Goal: Check status: Check status

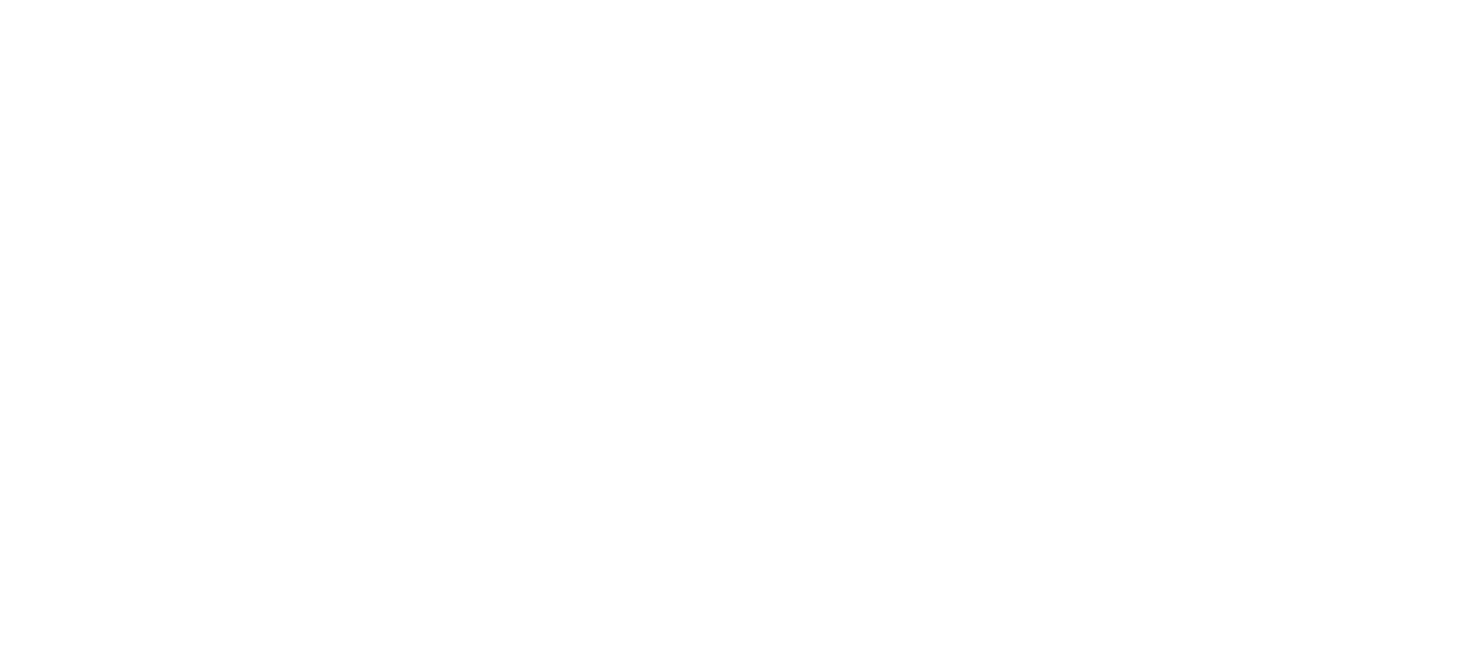
select select
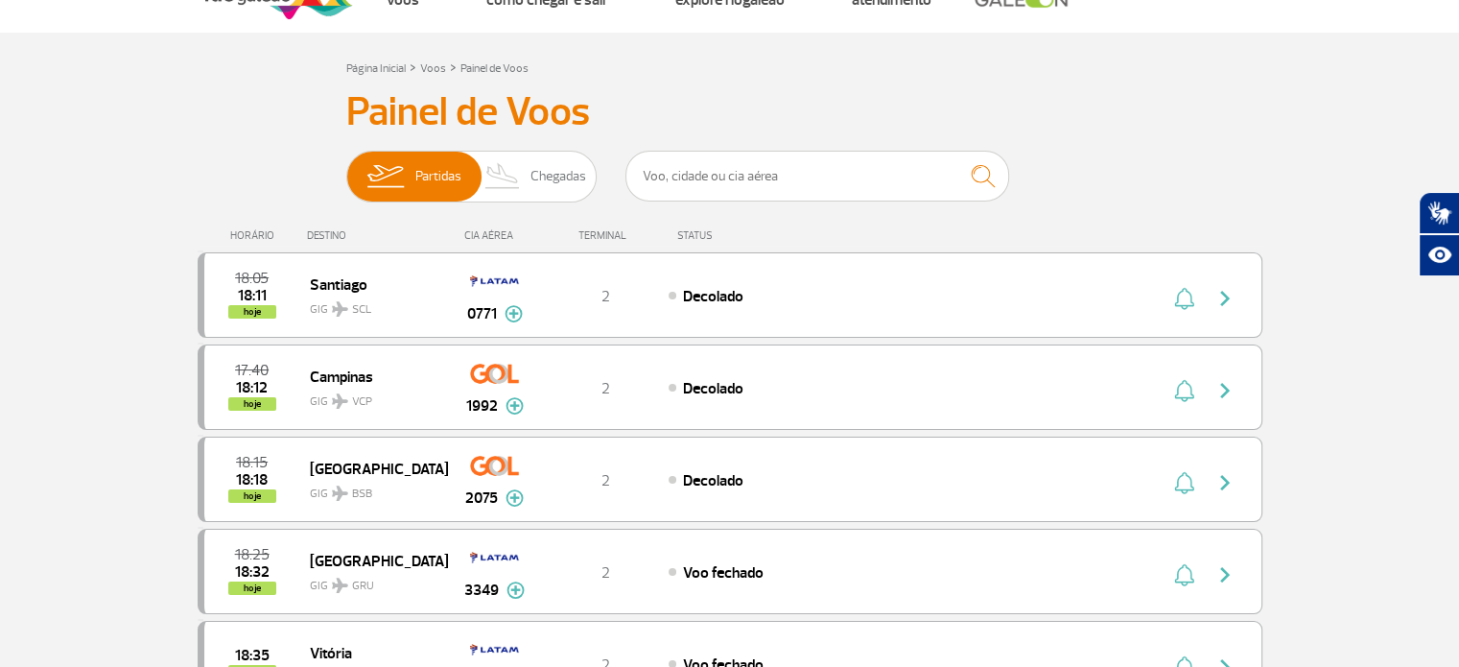
scroll to position [63, 0]
click at [550, 176] on span "Chegadas" at bounding box center [558, 176] width 56 height 50
click at [346, 166] on input "Partidas Chegadas" at bounding box center [346, 166] width 0 height 0
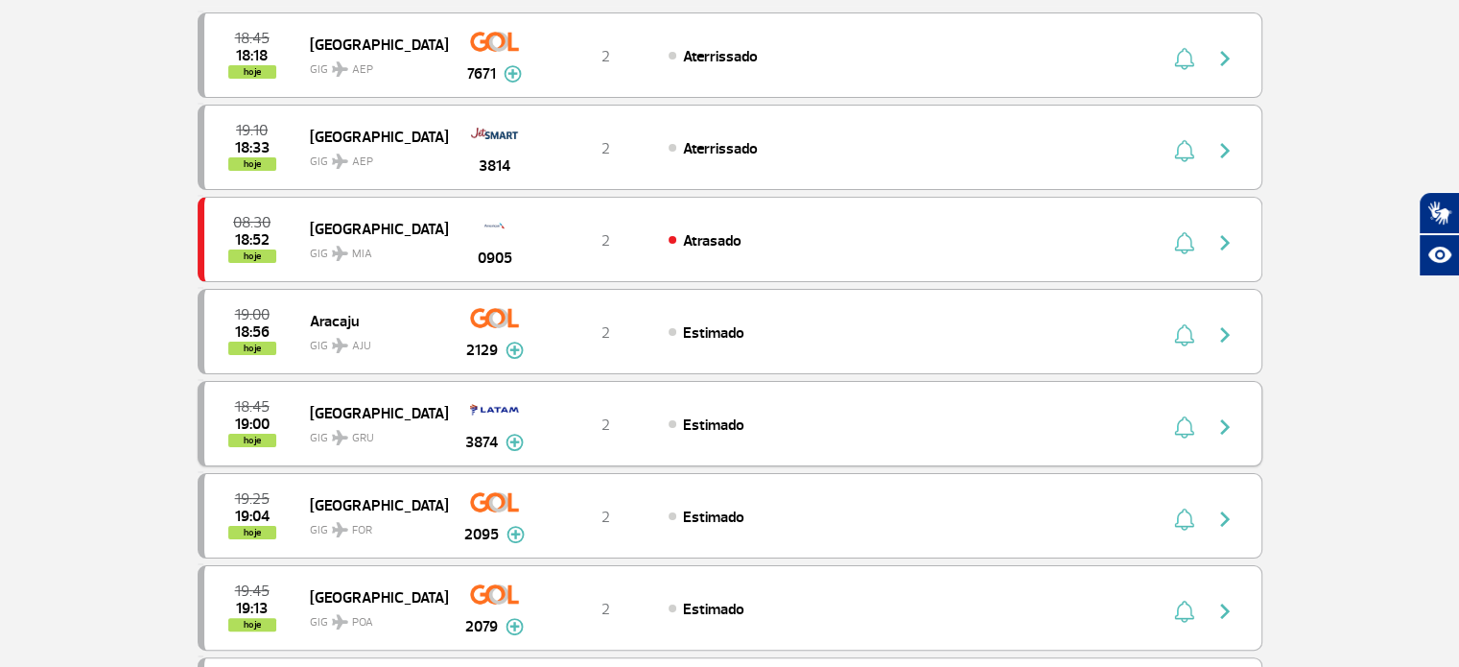
scroll to position [223, 0]
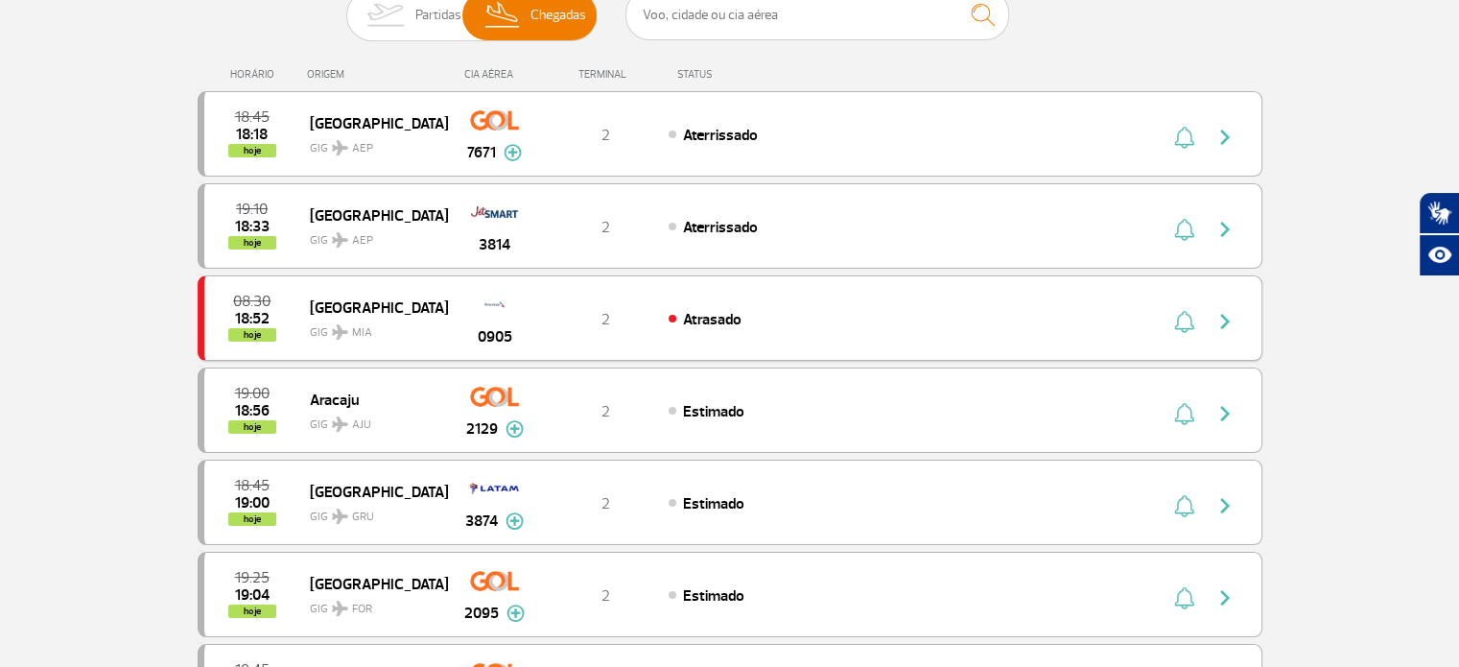
click at [504, 317] on div "0905" at bounding box center [494, 318] width 95 height 60
click at [1229, 317] on img "button" at bounding box center [1224, 321] width 23 height 23
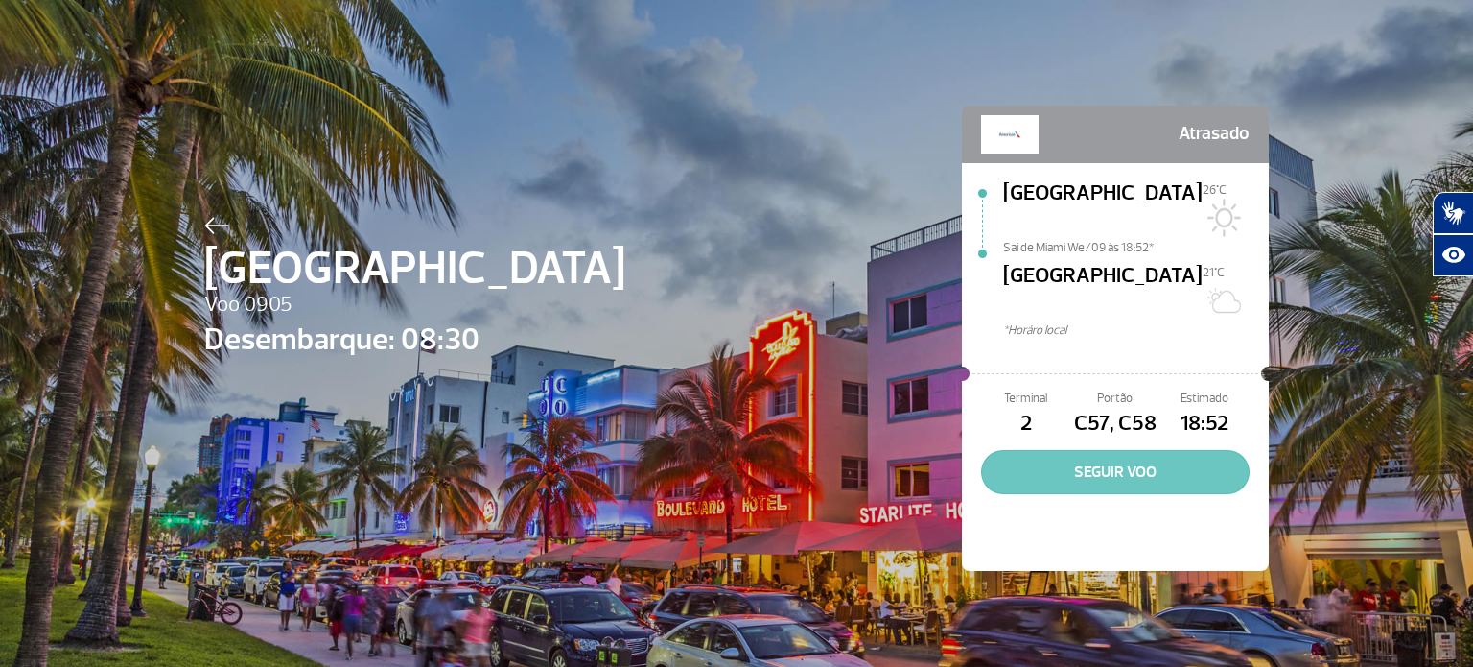
click at [1117, 450] on button "SEGUIR VOO" at bounding box center [1115, 472] width 269 height 44
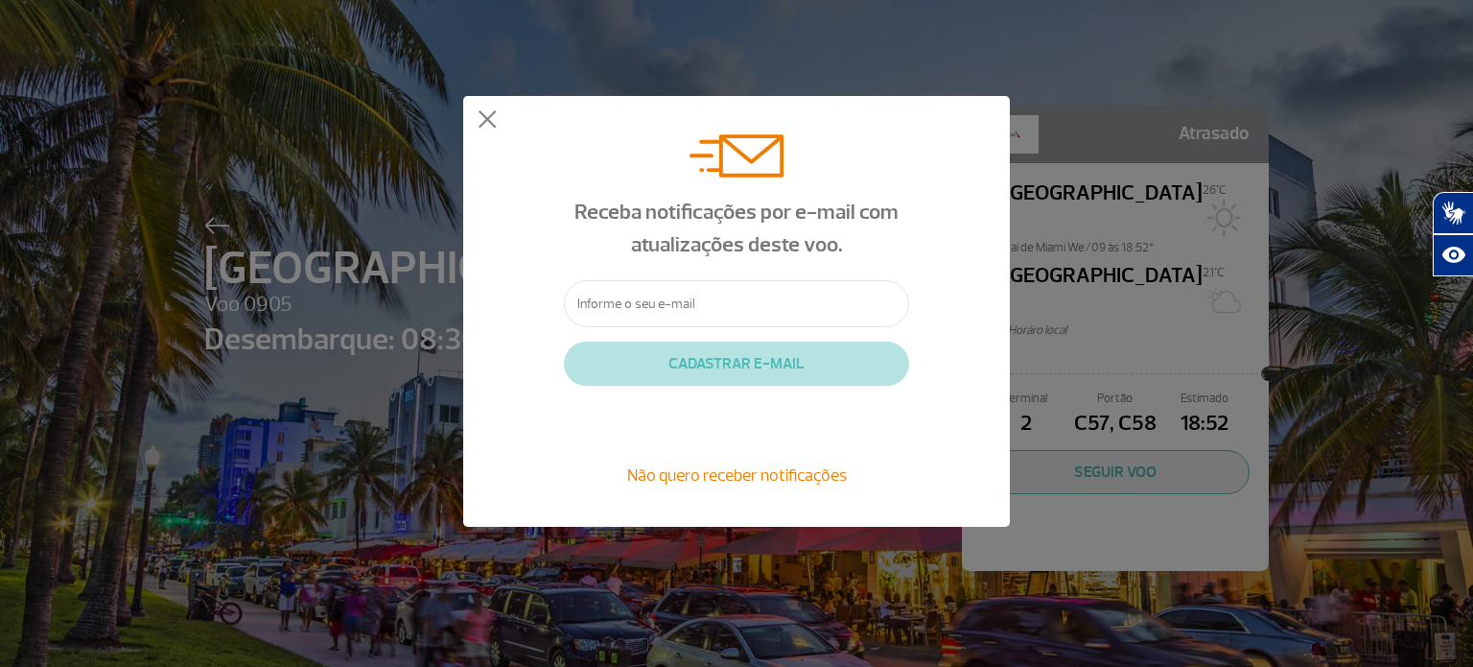
click at [763, 283] on input "text" at bounding box center [736, 303] width 345 height 47
type input "[EMAIL_ADDRESS][DOMAIN_NAME]"
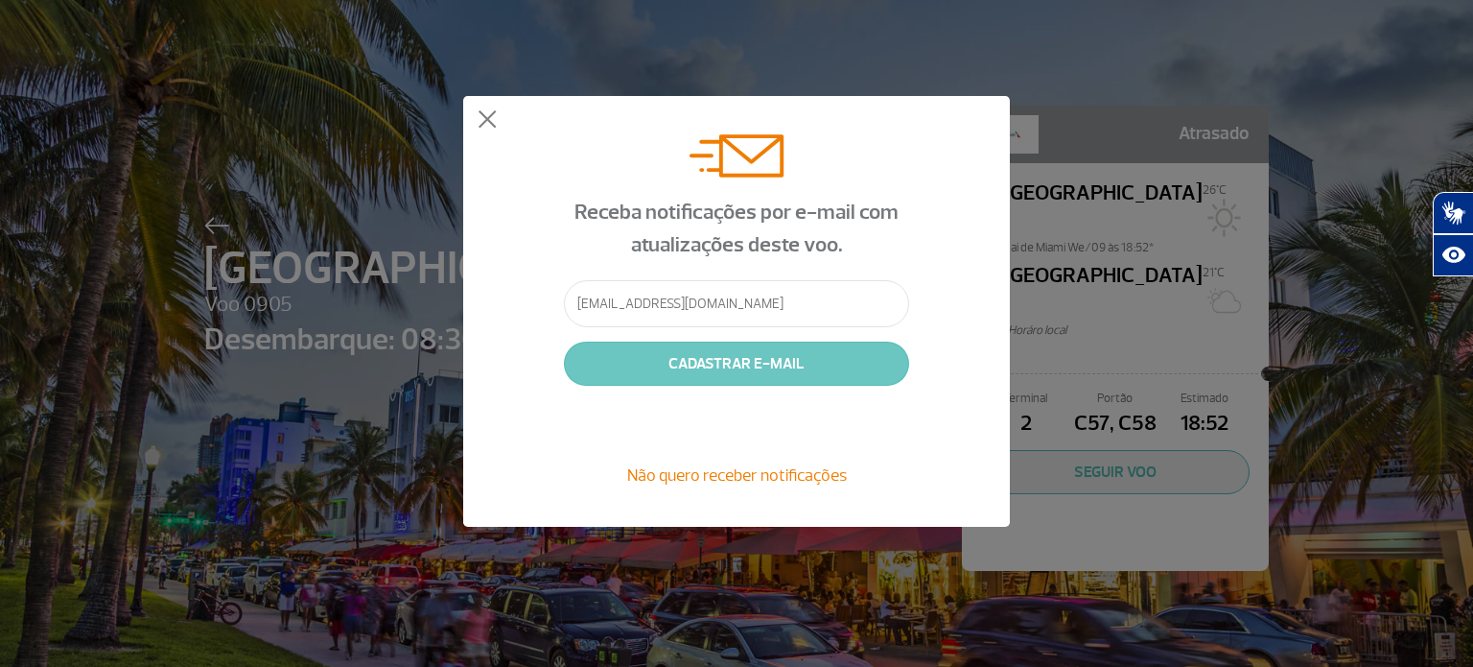
click at [732, 375] on button "CADASTRAR E-MAIL" at bounding box center [736, 363] width 345 height 44
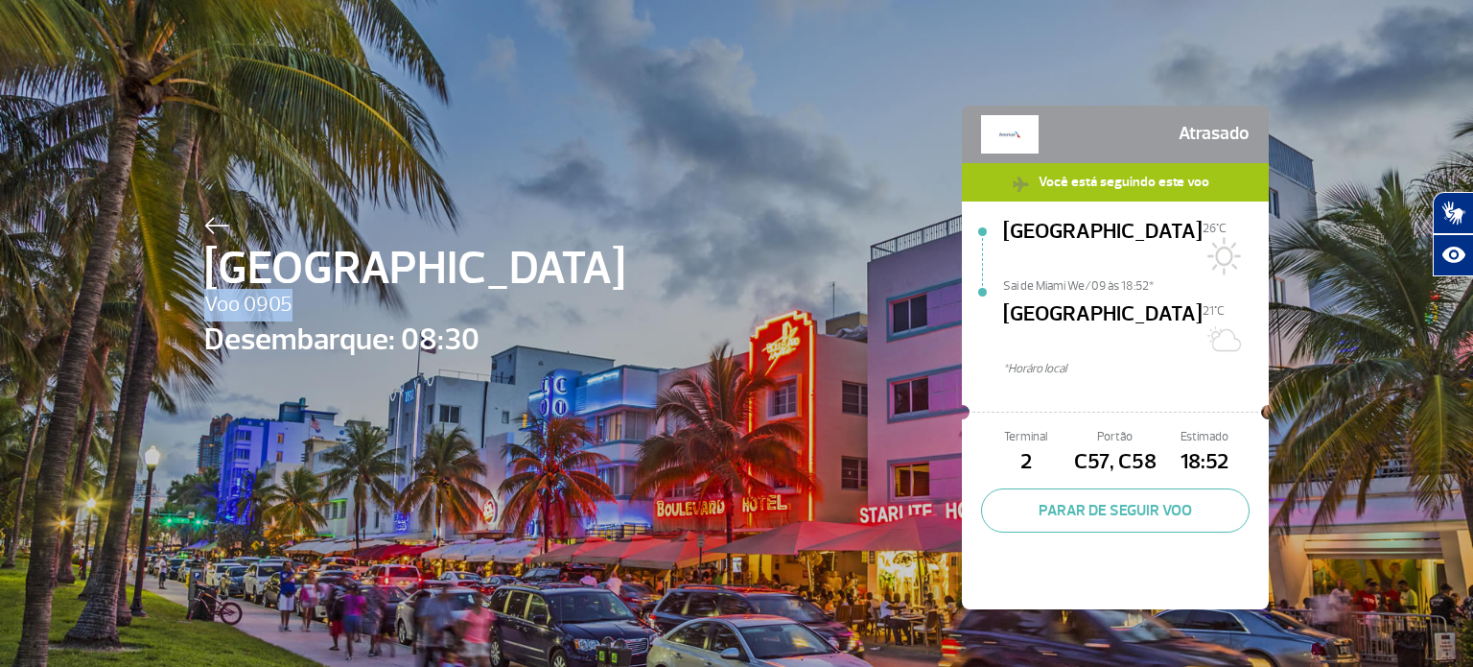
drag, startPoint x: 200, startPoint y: 304, endPoint x: 284, endPoint y: 309, distance: 84.5
click at [284, 309] on span "Voo 0905" at bounding box center [414, 305] width 421 height 33
copy span "Voo 0905"
click at [1001, 138] on img at bounding box center [1010, 134] width 58 height 38
click at [1213, 138] on span "Atrasado" at bounding box center [1214, 134] width 71 height 38
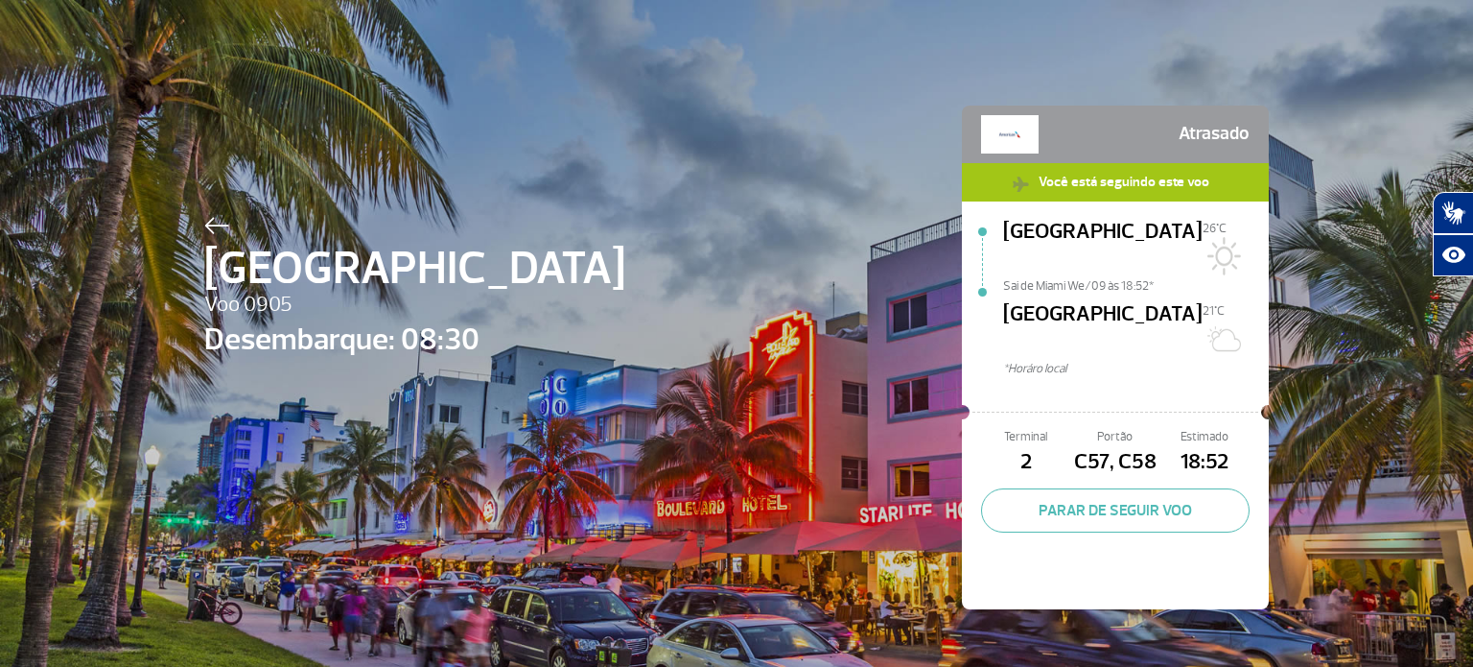
click at [1090, 277] on span "Sai de Miami We/09 às 18:52*" at bounding box center [1136, 283] width 266 height 13
click at [1101, 298] on span "[GEOGRAPHIC_DATA]" at bounding box center [1103, 328] width 200 height 61
click at [1211, 206] on div "Miami 26°C Sai de Miami We/09 às 18:52* [GEOGRAPHIC_DATA][DATE]C *[GEOGRAPHIC_D…" at bounding box center [1115, 301] width 307 height 200
click at [1224, 237] on img at bounding box center [1222, 256] width 38 height 38
click at [204, 228] on img at bounding box center [216, 225] width 25 height 17
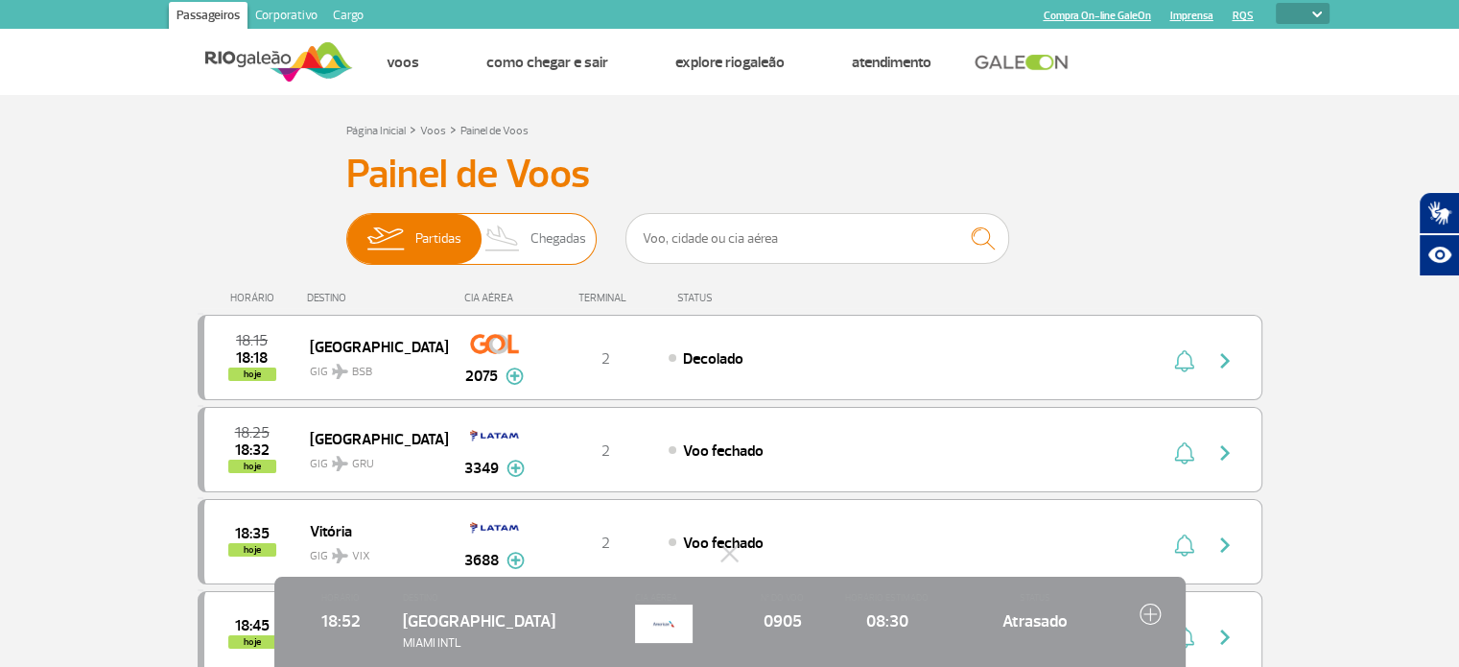
click at [510, 233] on img at bounding box center [503, 239] width 57 height 50
click at [346, 229] on input "Partidas Chegadas" at bounding box center [346, 229] width 0 height 0
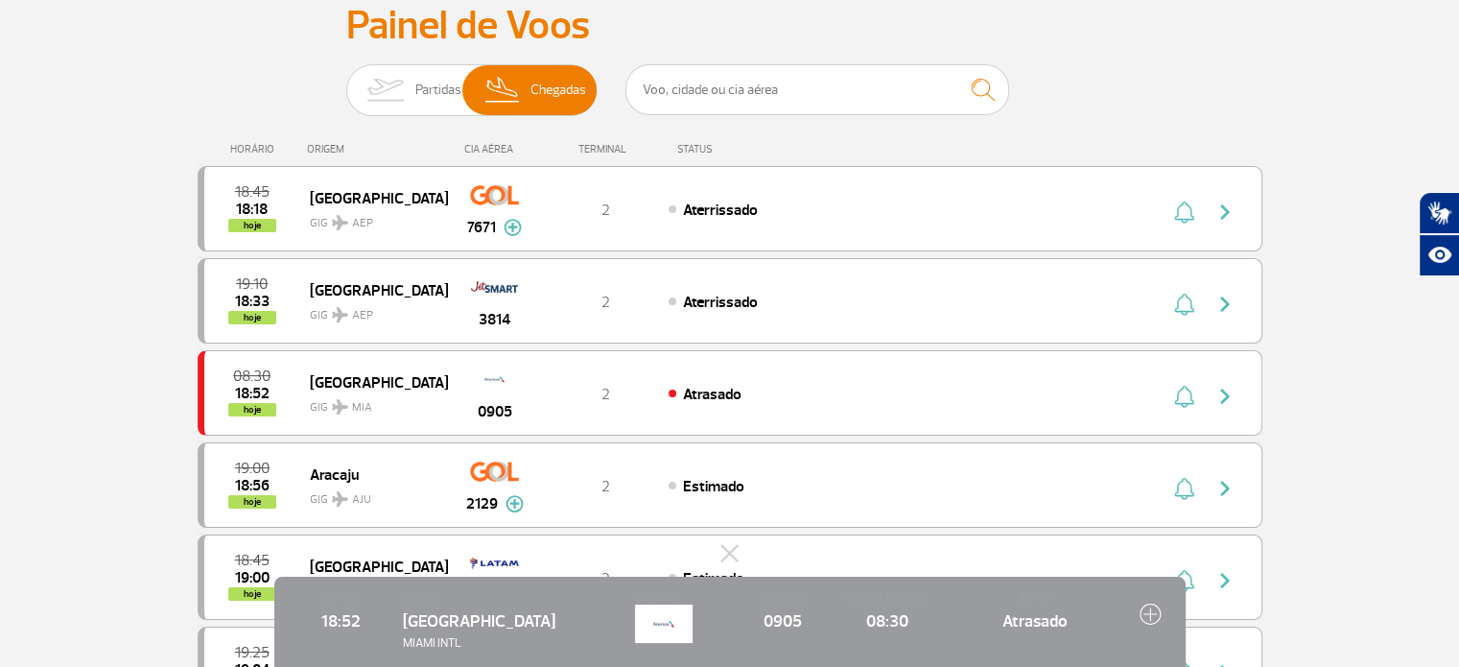
scroll to position [128, 0]
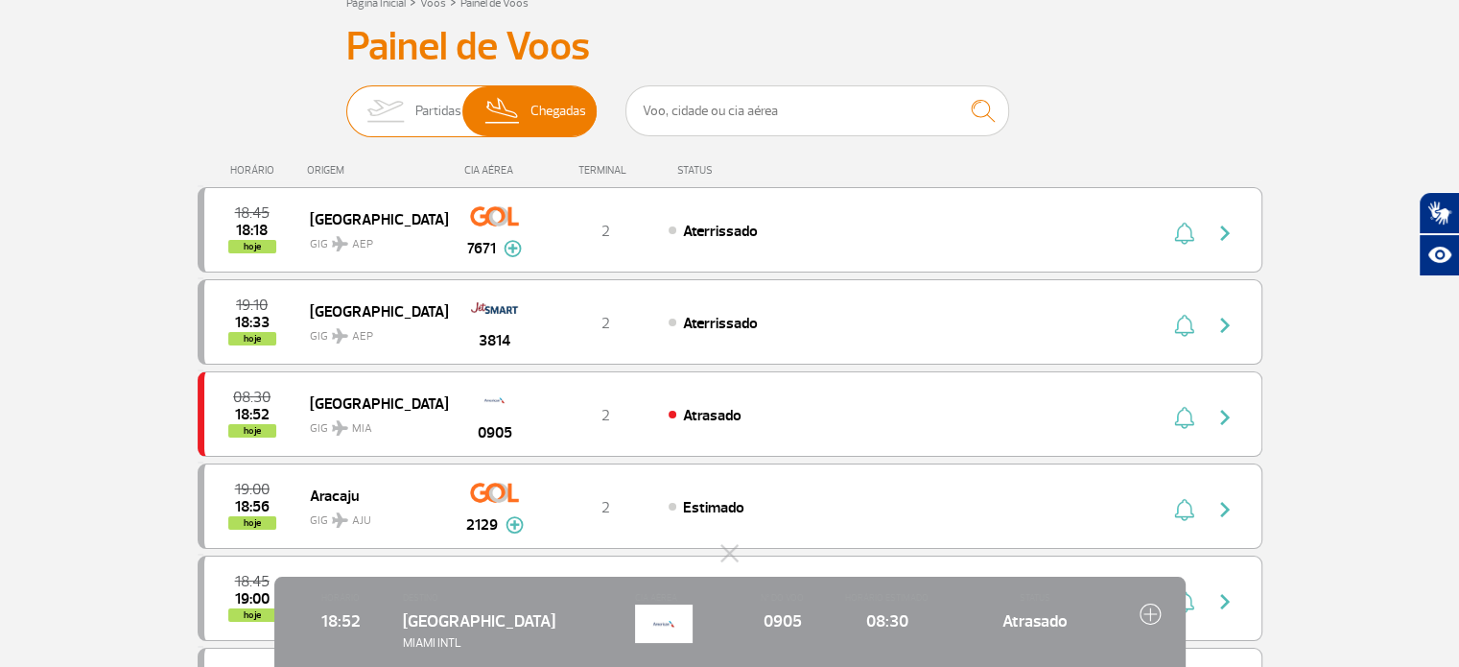
click at [421, 103] on span "Partidas" at bounding box center [438, 111] width 46 height 50
click at [346, 102] on input "Partidas Chegadas" at bounding box center [346, 102] width 0 height 0
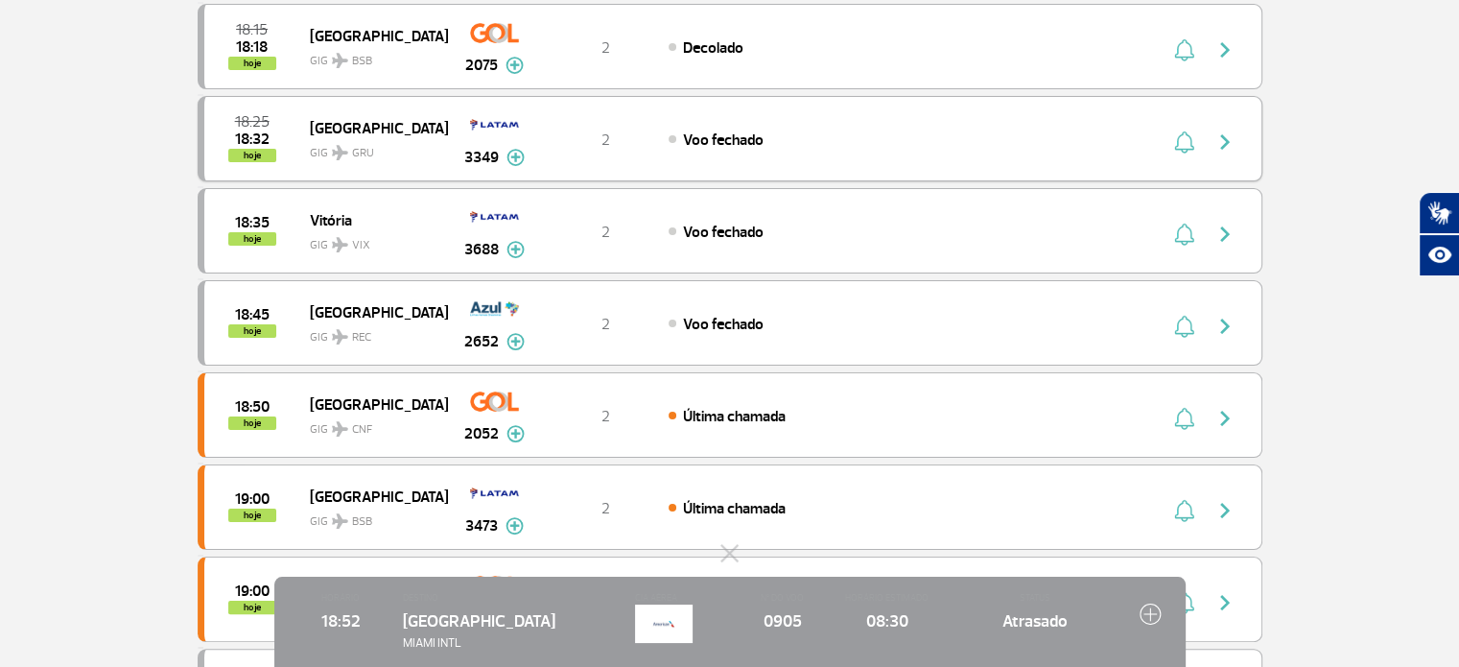
scroll to position [223, 0]
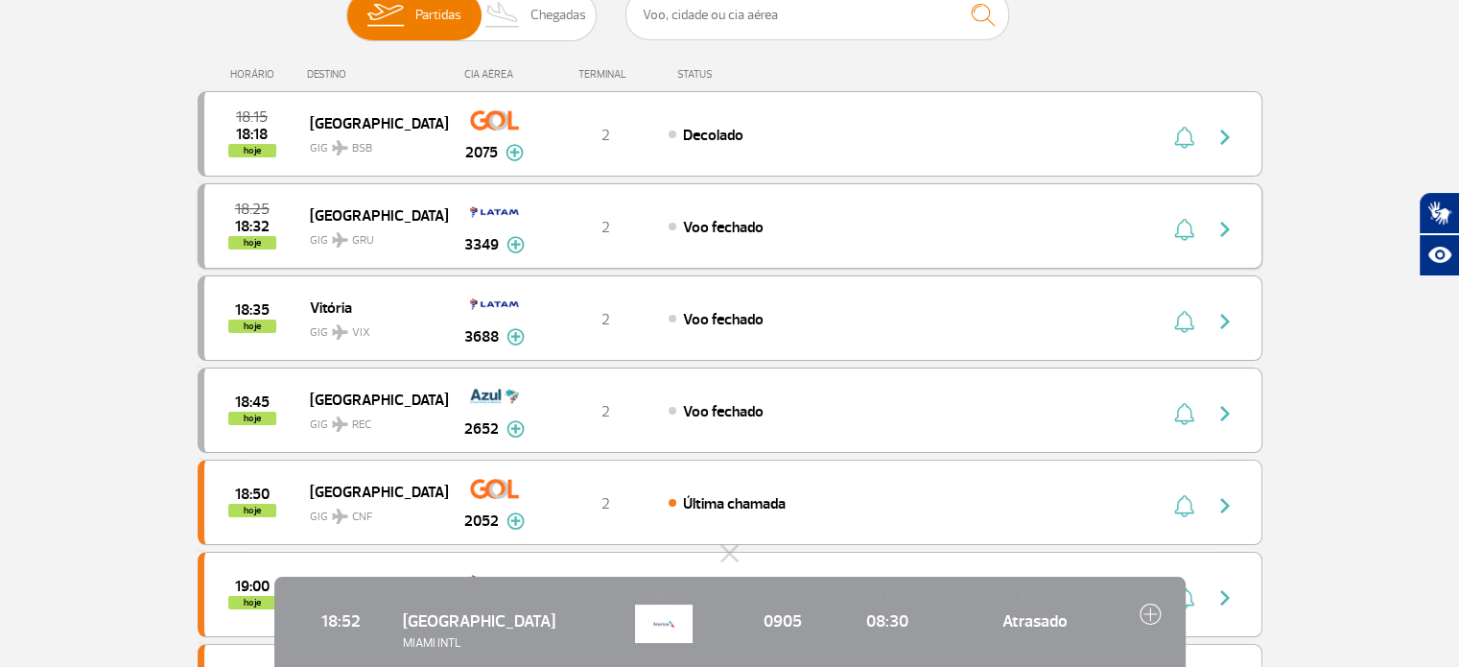
click at [571, 223] on div "2" at bounding box center [605, 226] width 127 height 21
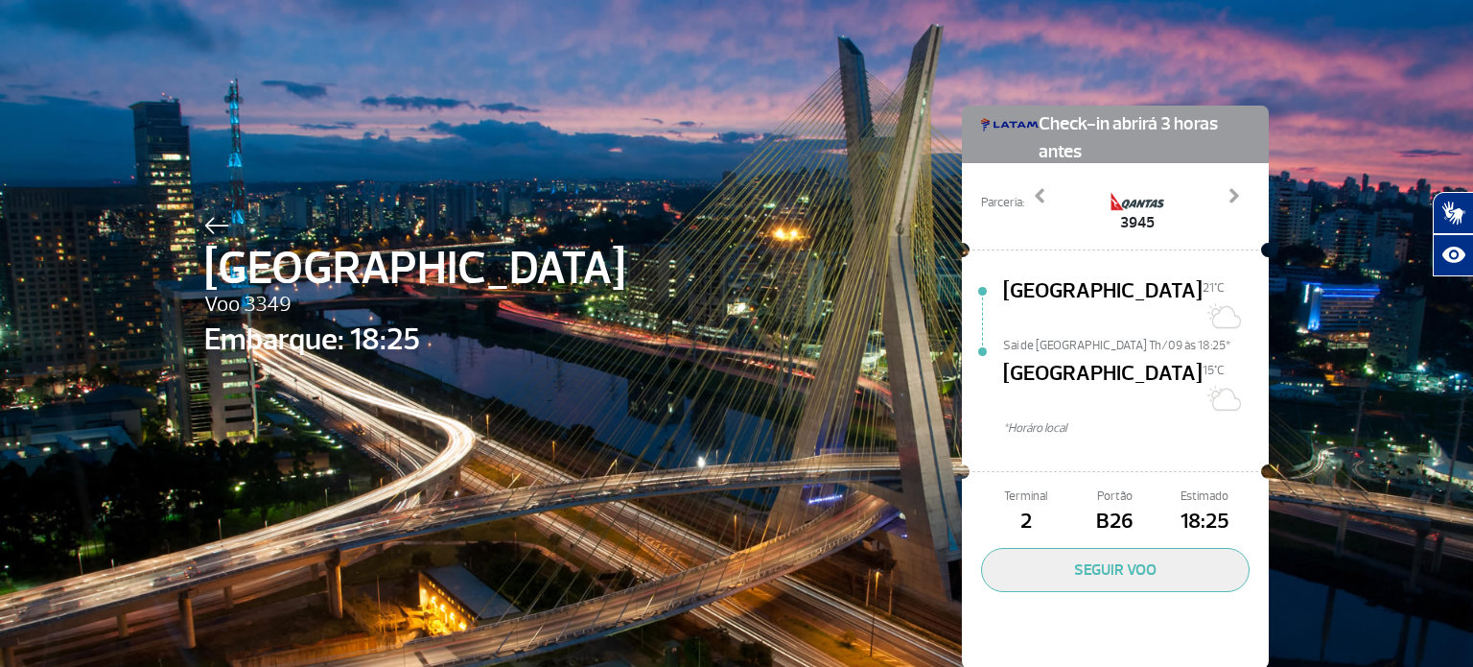
click at [207, 225] on img at bounding box center [216, 225] width 25 height 17
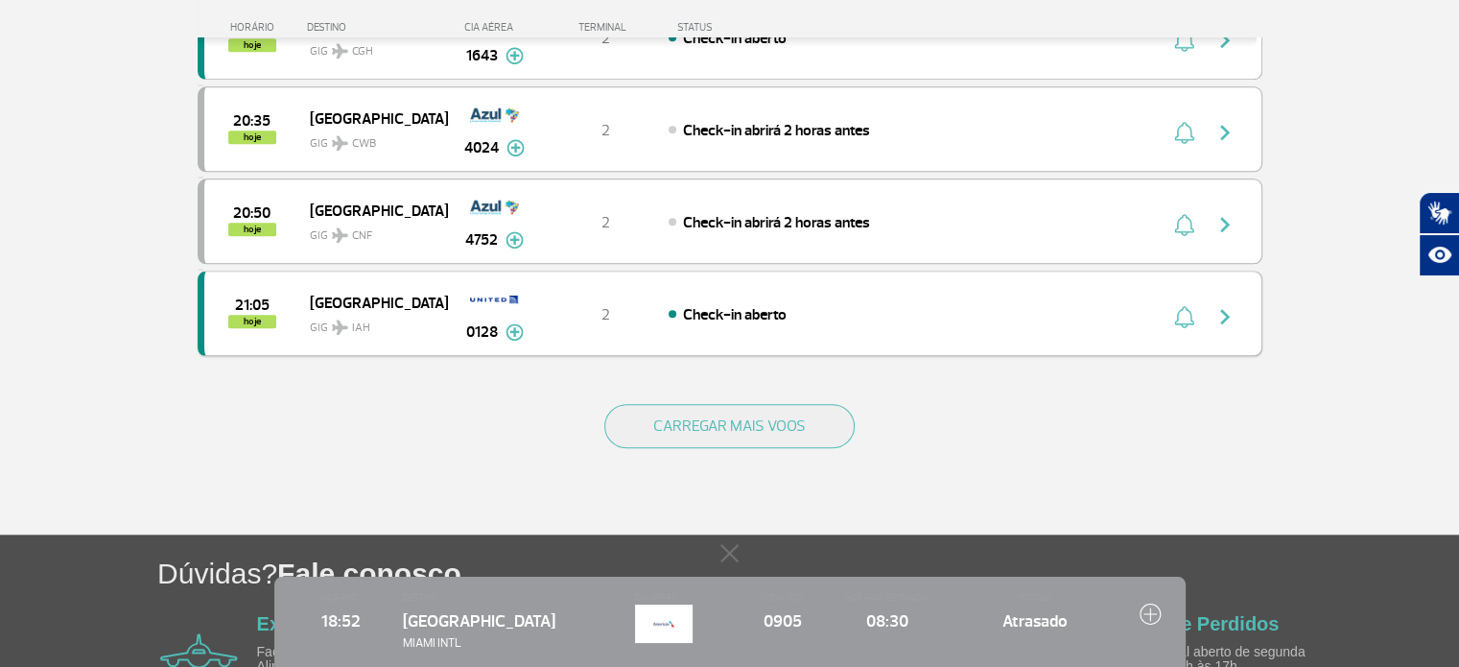
scroll to position [1822, 0]
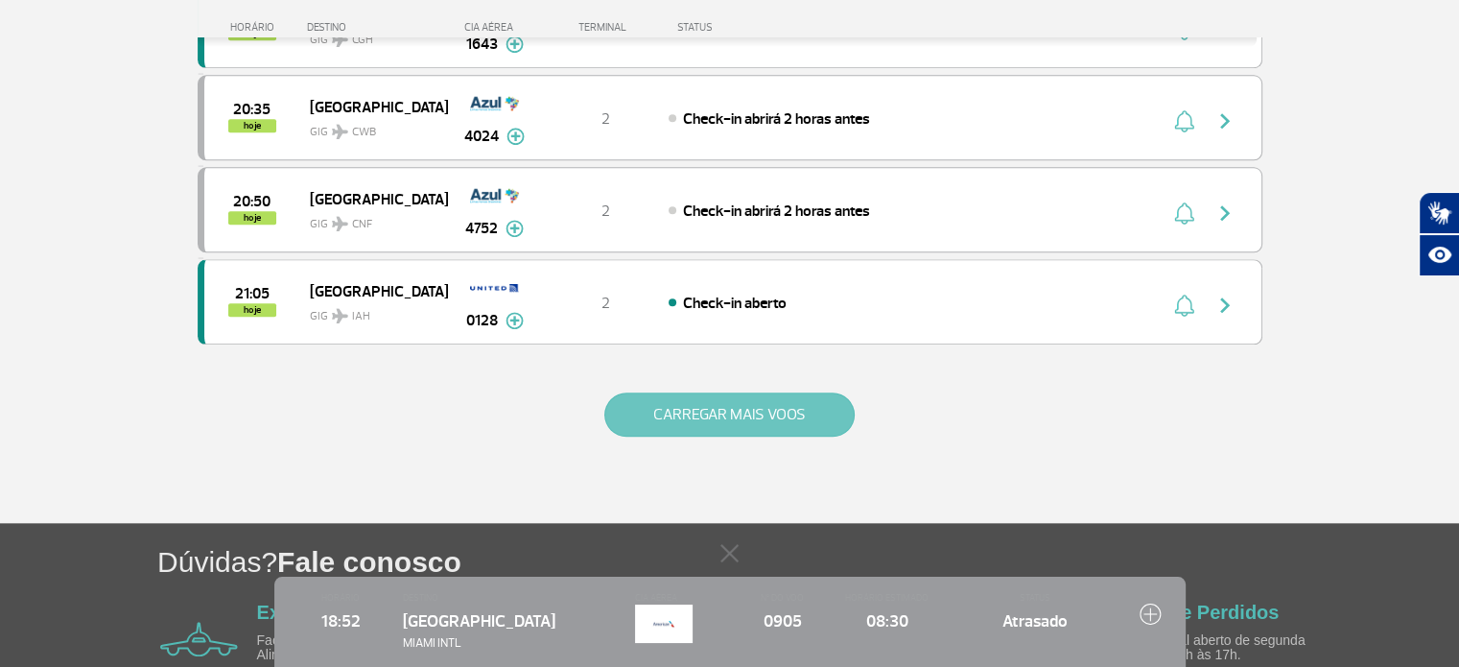
click at [675, 392] on button "CARREGAR MAIS VOOS" at bounding box center [729, 414] width 250 height 44
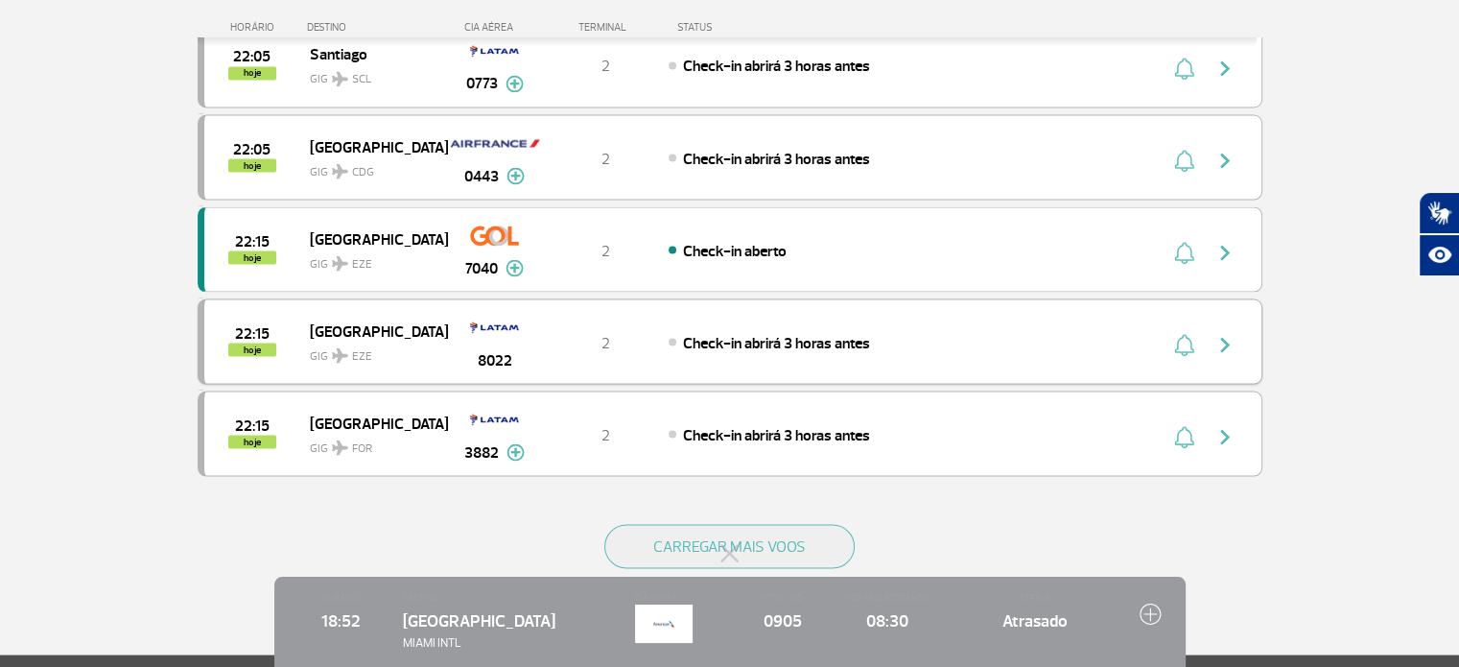
scroll to position [3549, 0]
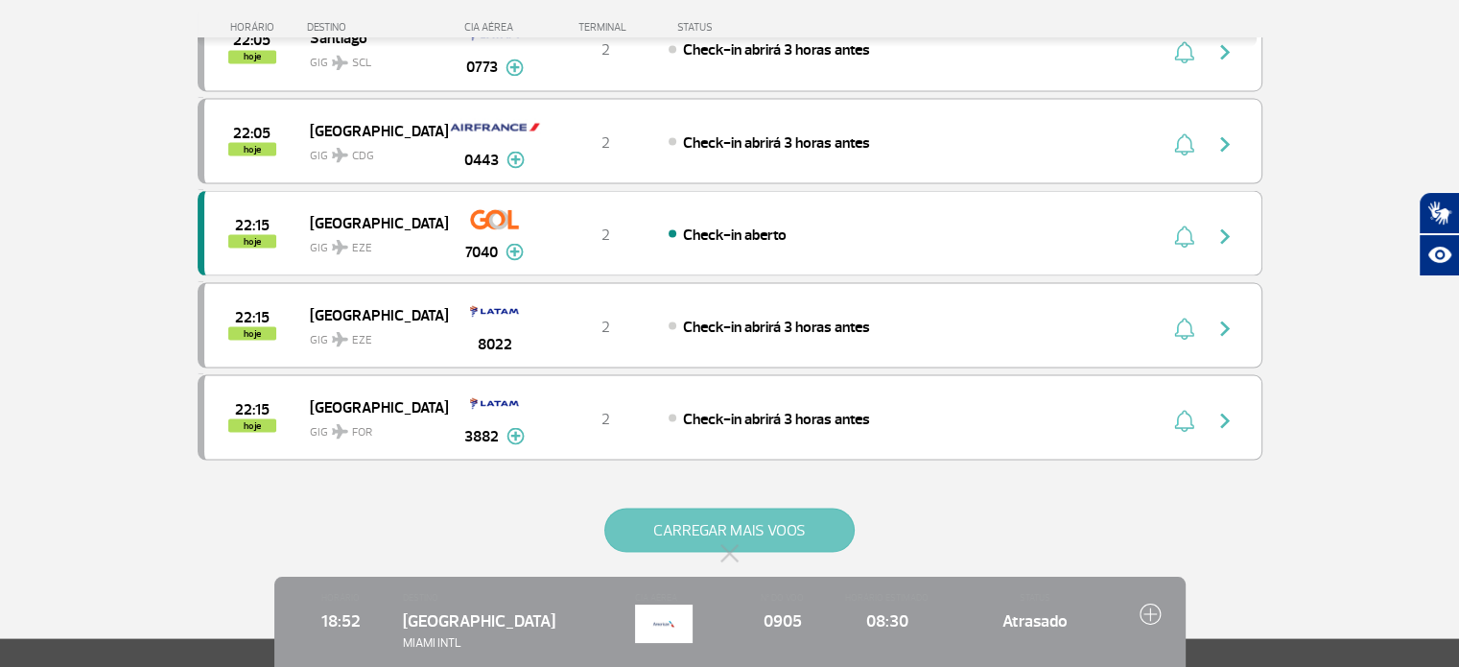
click at [758, 507] on button "CARREGAR MAIS VOOS" at bounding box center [729, 529] width 250 height 44
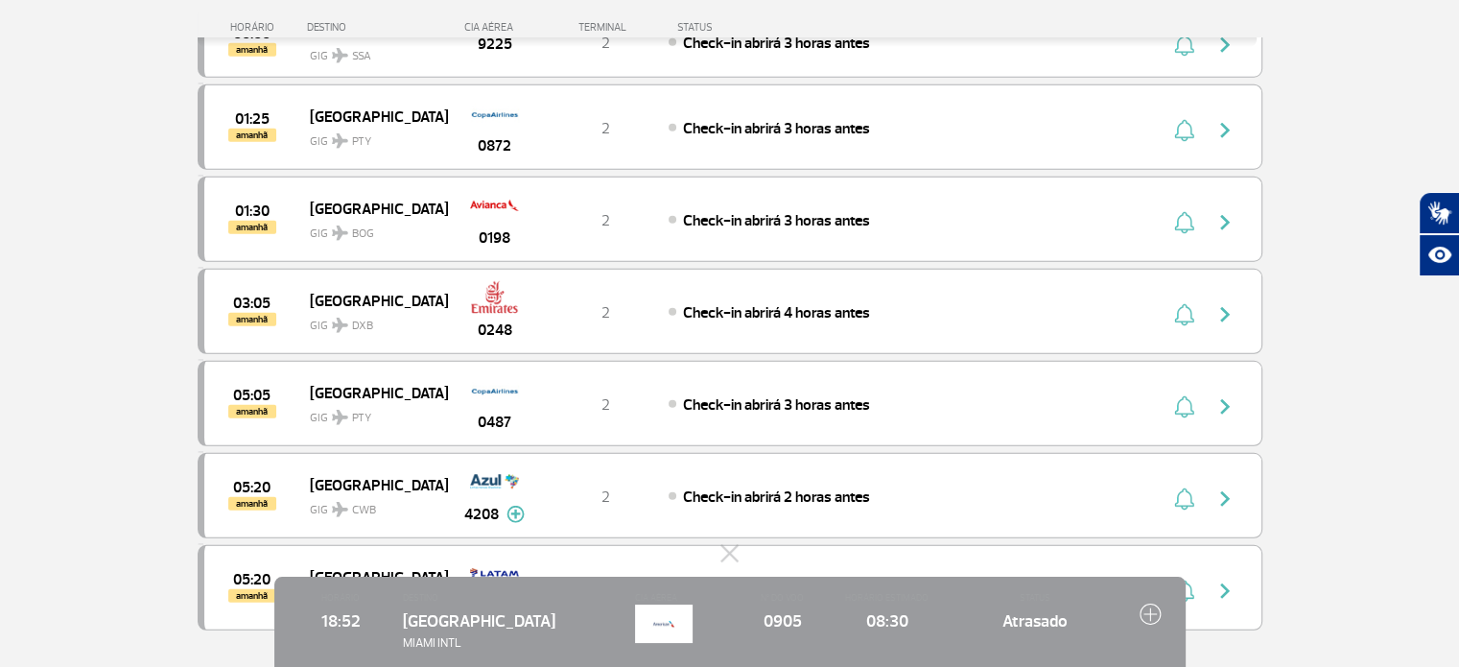
scroll to position [5211, 0]
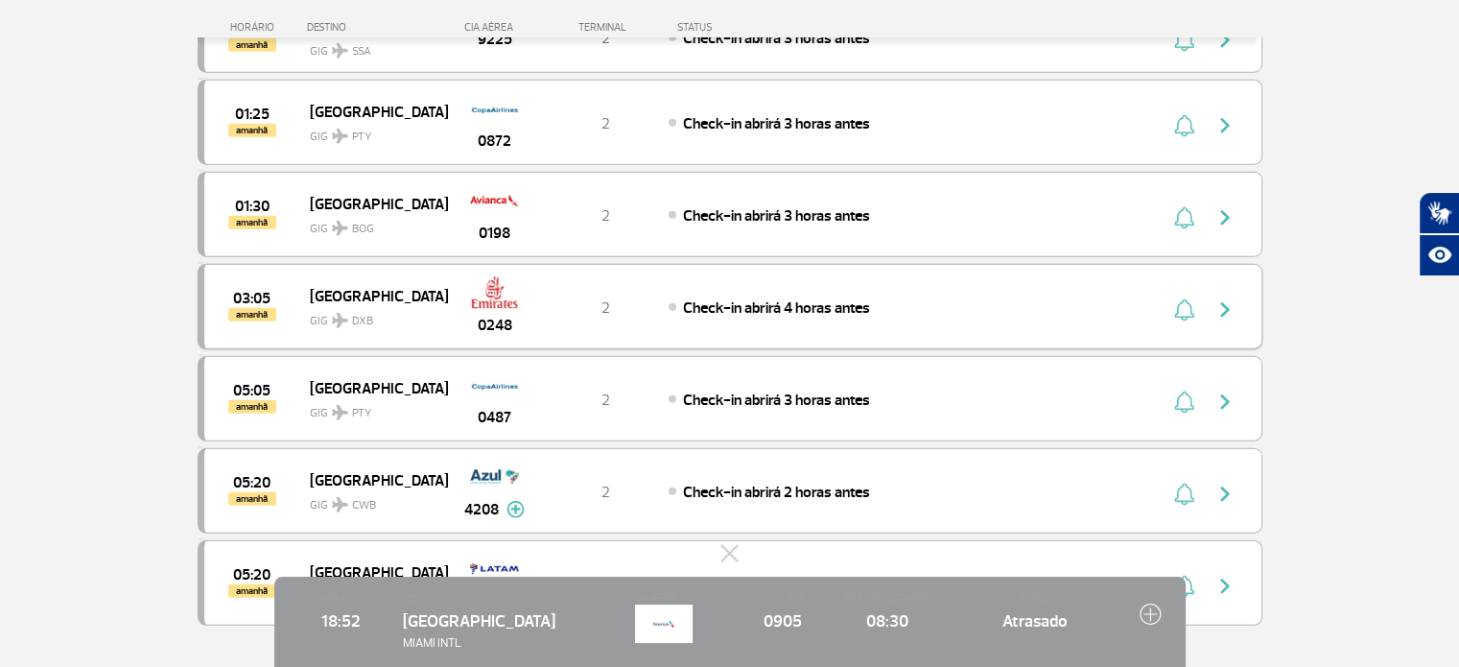
click at [551, 296] on div "2" at bounding box center [605, 306] width 127 height 21
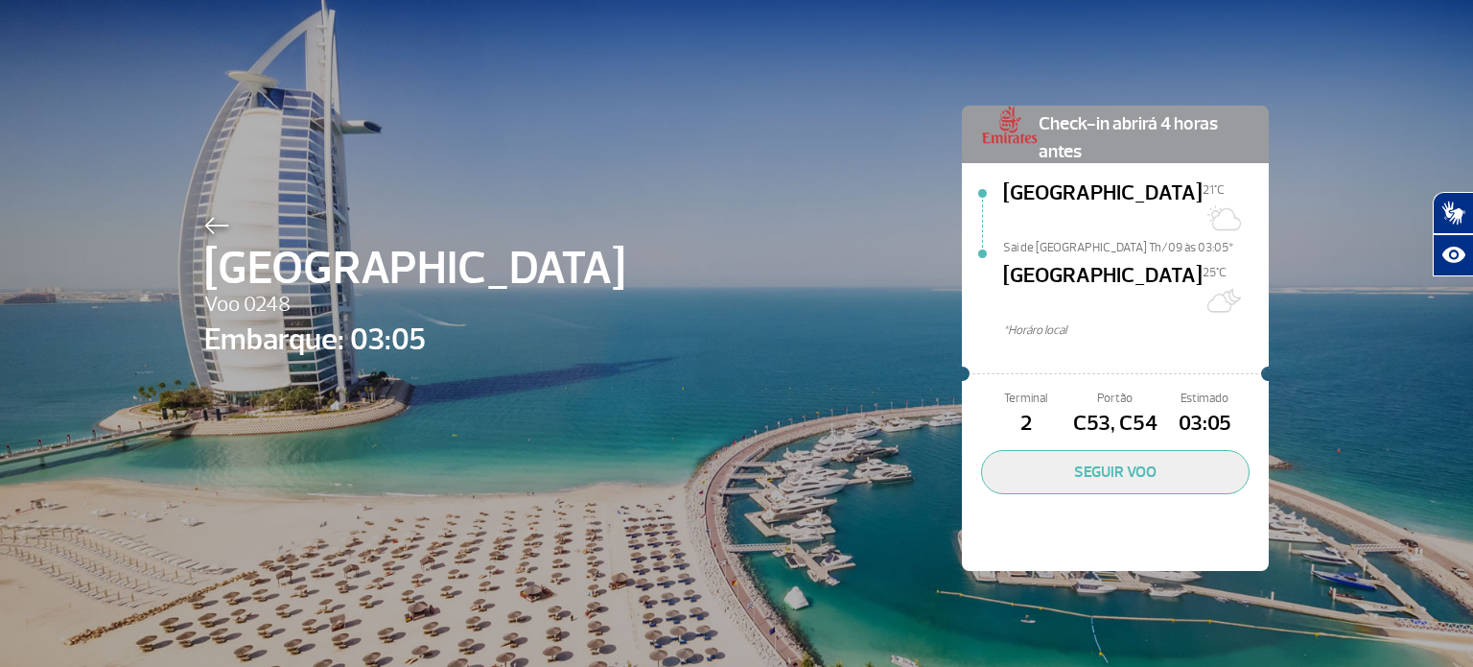
click at [204, 228] on img at bounding box center [216, 225] width 25 height 17
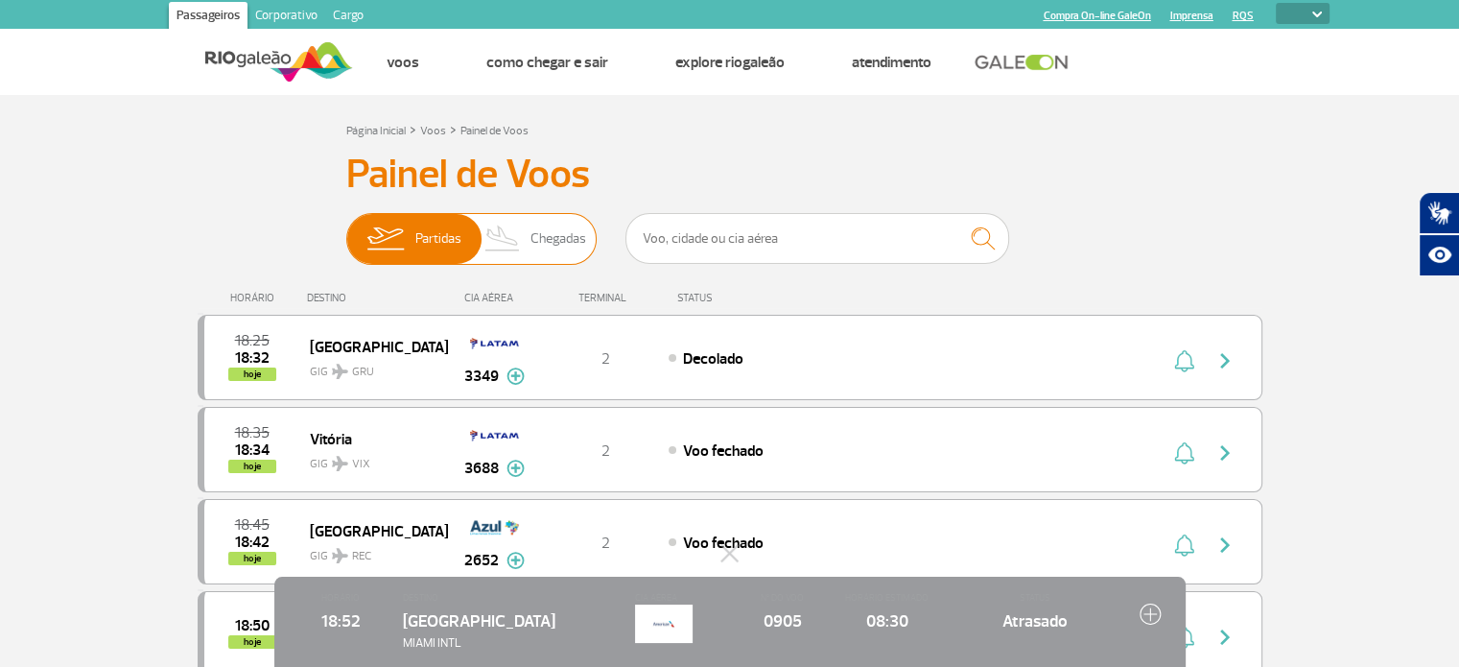
click at [556, 234] on span "Chegadas" at bounding box center [558, 239] width 56 height 50
click at [346, 229] on input "Partidas Chegadas" at bounding box center [346, 229] width 0 height 0
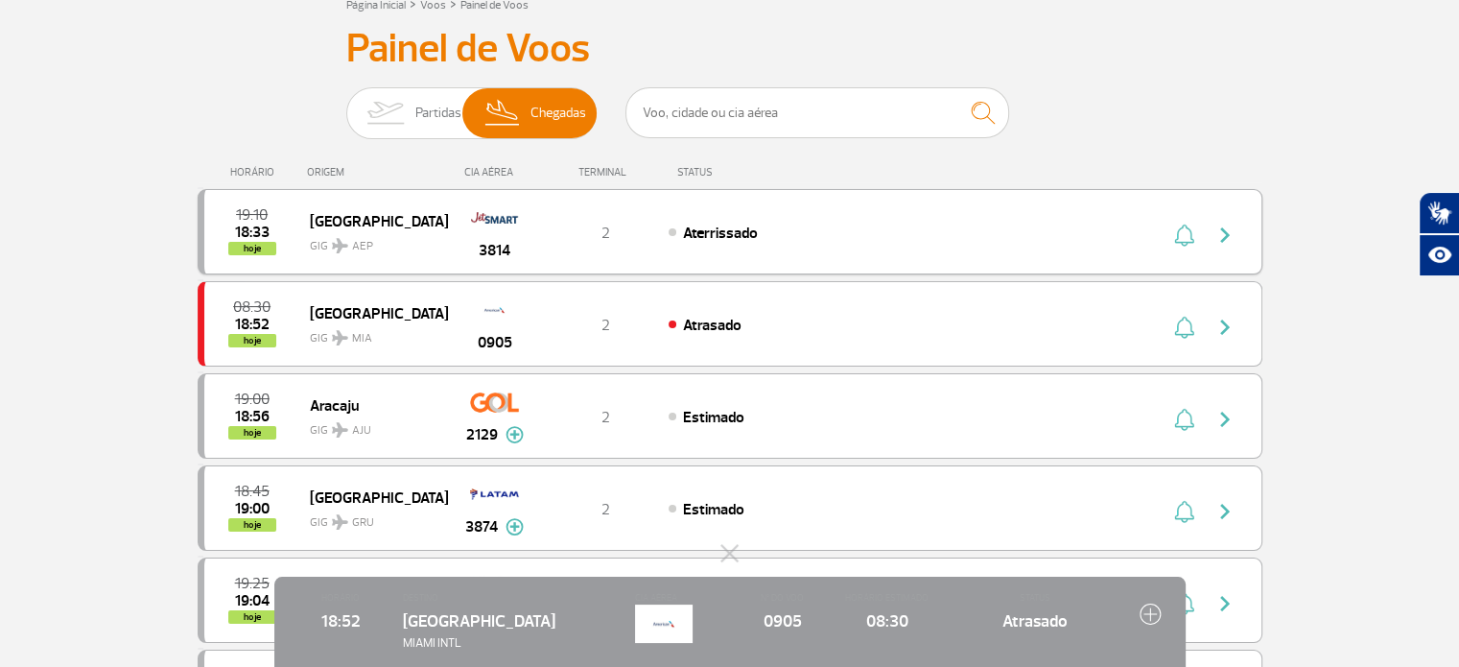
scroll to position [128, 0]
click at [490, 311] on img at bounding box center [494, 308] width 55 height 33
click at [341, 307] on span "[GEOGRAPHIC_DATA]" at bounding box center [371, 310] width 123 height 25
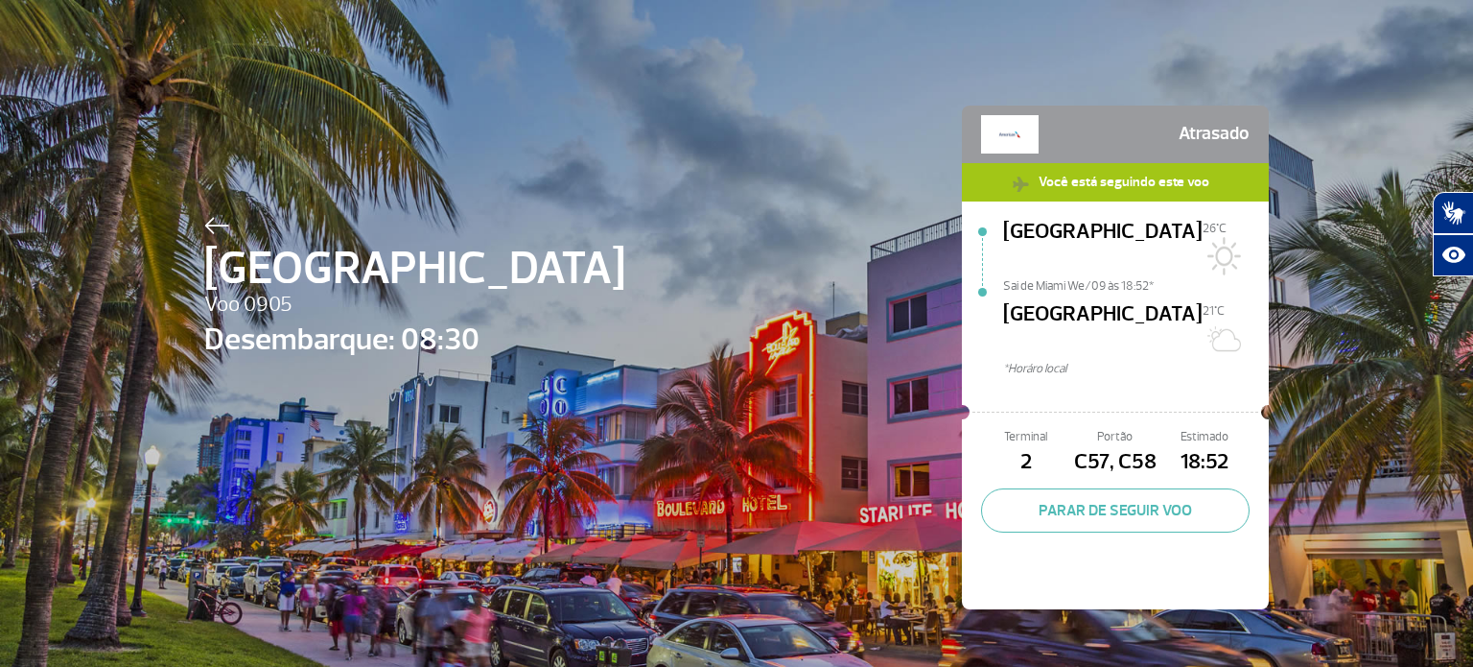
click at [1053, 186] on span "Você está seguindo este voo" at bounding box center [1124, 181] width 190 height 36
click at [204, 229] on img at bounding box center [216, 225] width 25 height 17
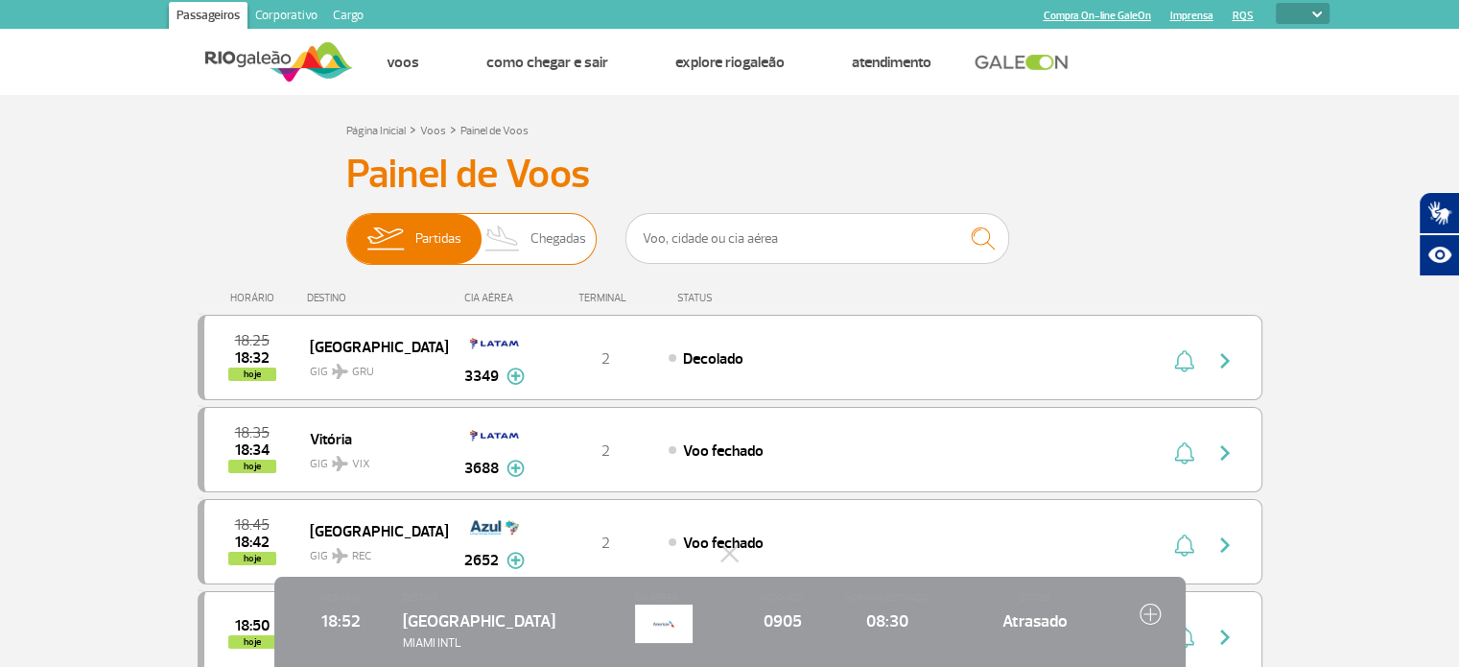
click at [515, 239] on img at bounding box center [503, 239] width 57 height 50
click at [346, 229] on input "Partidas Chegadas" at bounding box center [346, 229] width 0 height 0
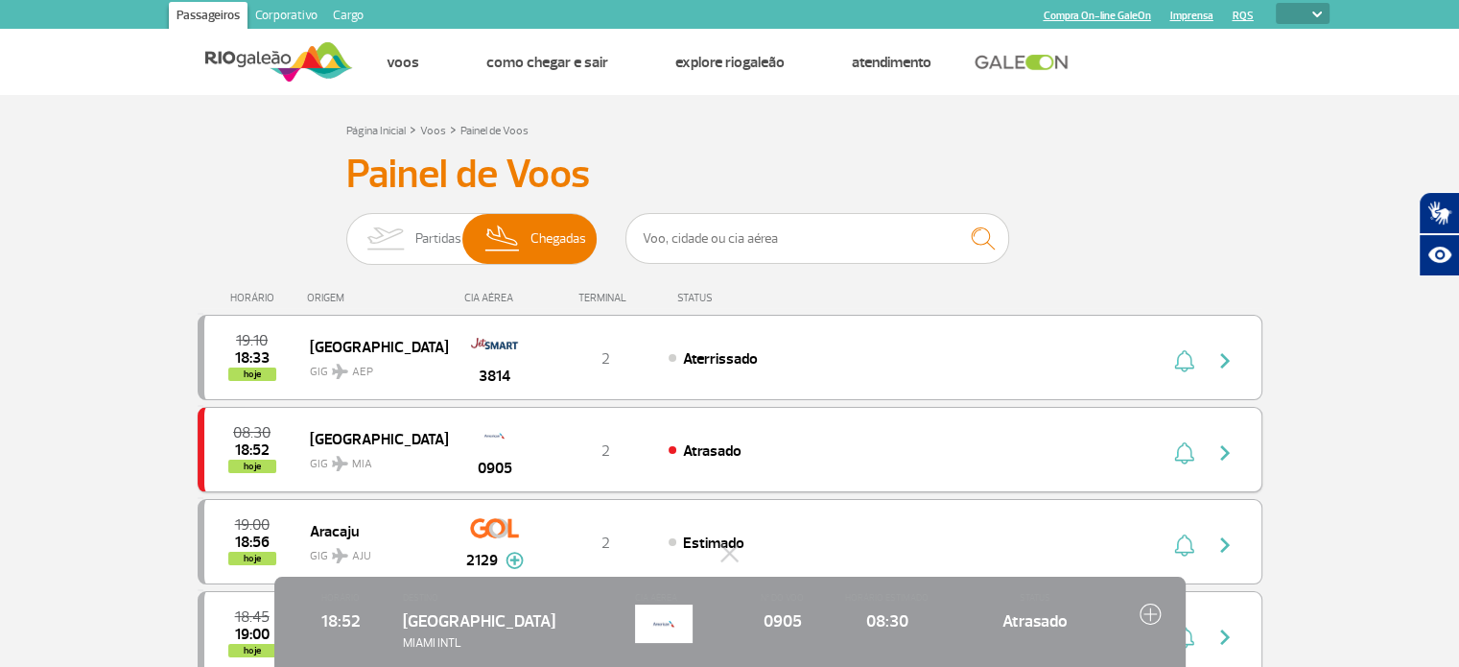
click at [469, 425] on img at bounding box center [494, 435] width 55 height 33
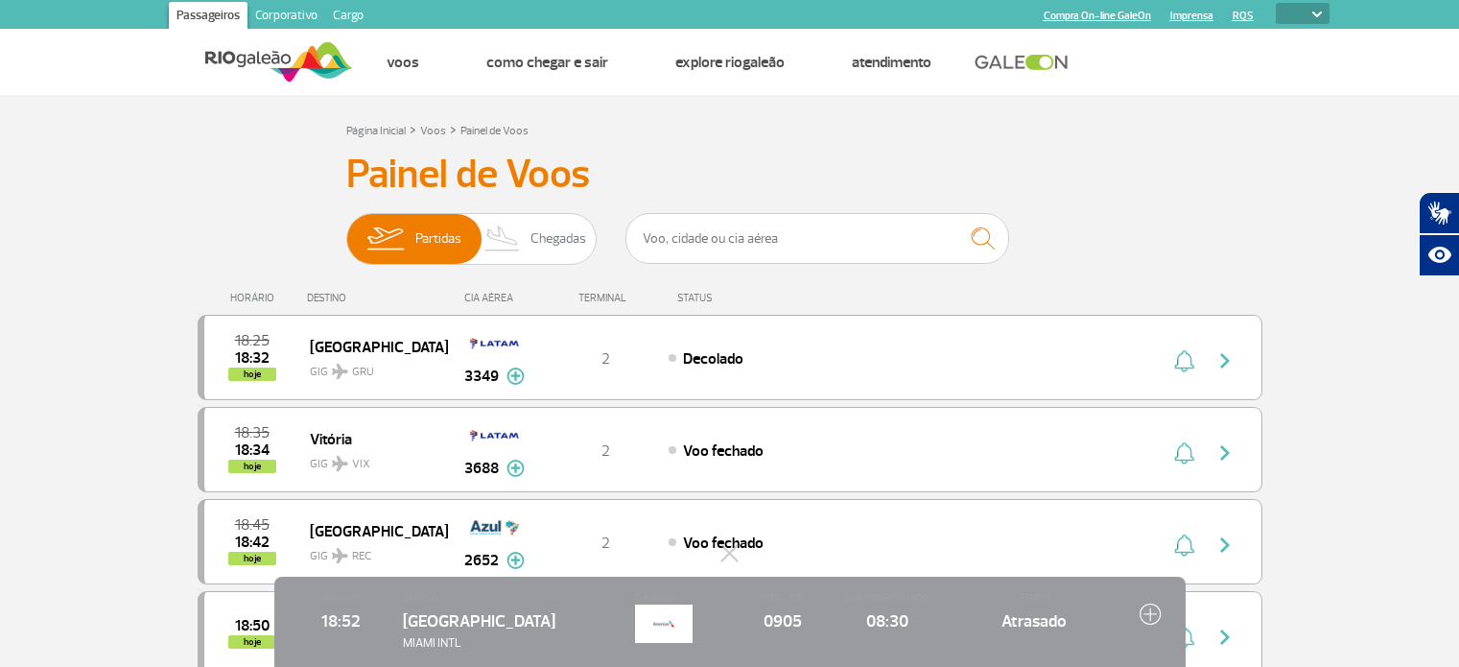
select select
click at [529, 237] on img at bounding box center [503, 239] width 57 height 50
click at [346, 229] on input "Partidas Chegadas" at bounding box center [346, 229] width 0 height 0
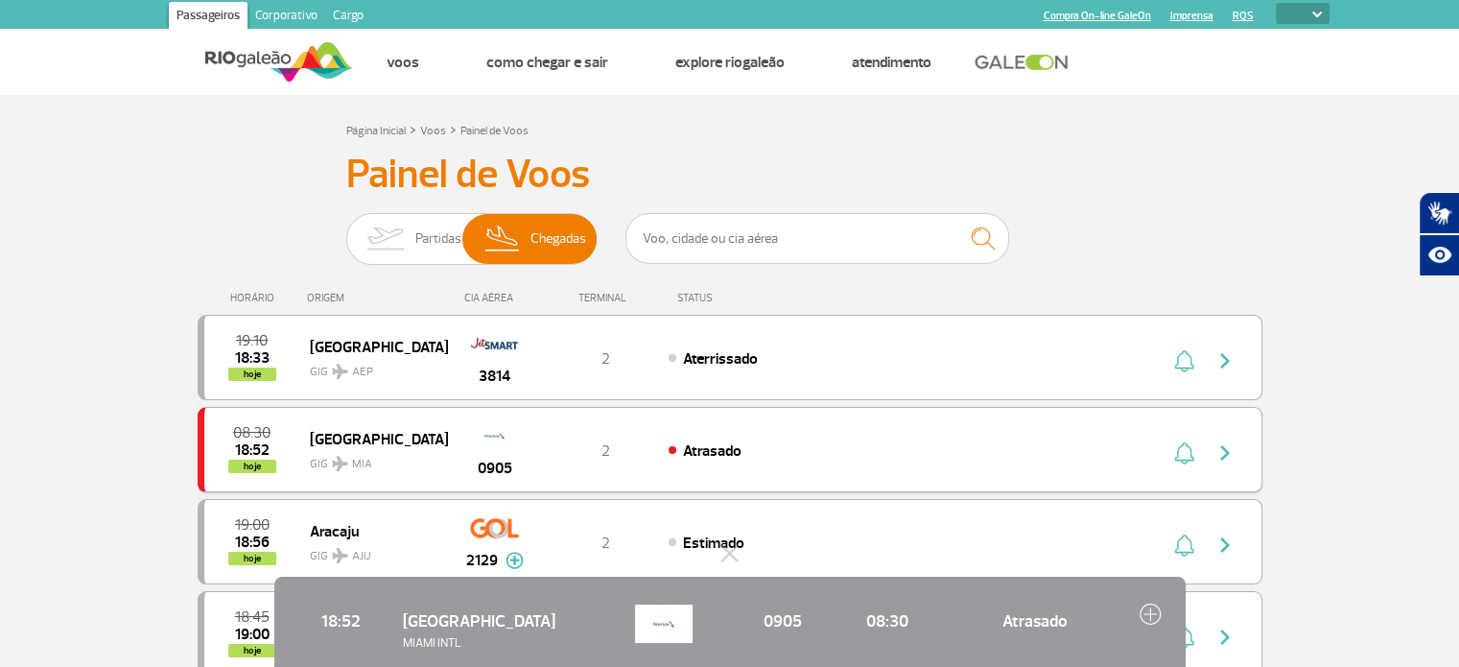
click at [666, 444] on div "2" at bounding box center [605, 449] width 127 height 21
